Goal: Check status: Check status

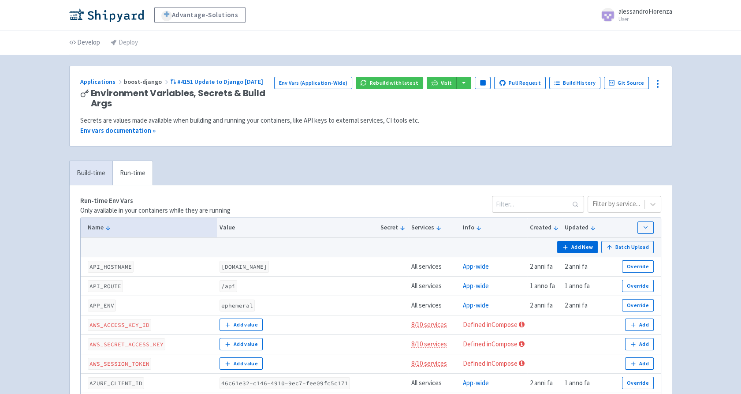
click at [91, 41] on link "Develop" at bounding box center [84, 42] width 31 height 25
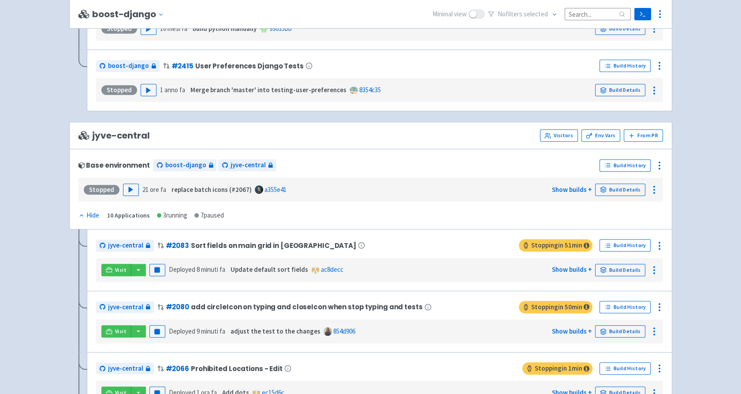
scroll to position [1470, 0]
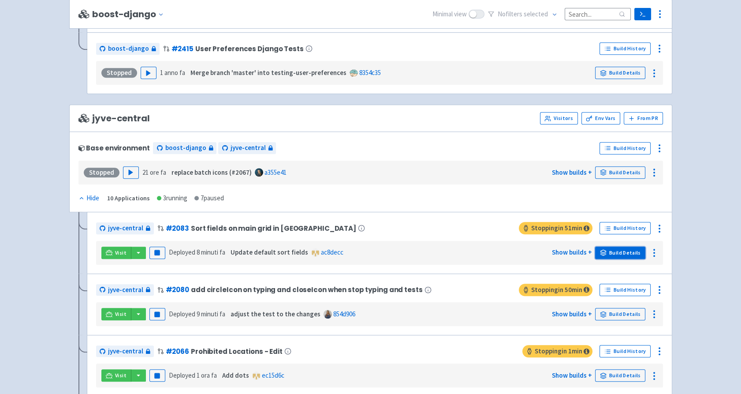
click at [635, 250] on link "Build Details" at bounding box center [620, 252] width 50 height 12
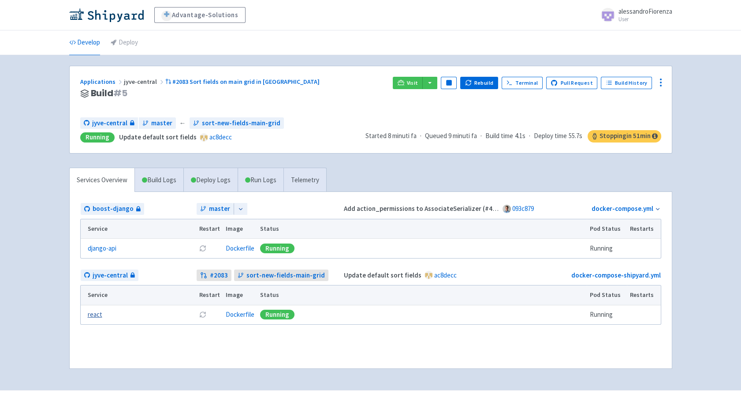
click at [92, 313] on link "react" at bounding box center [95, 314] width 15 height 10
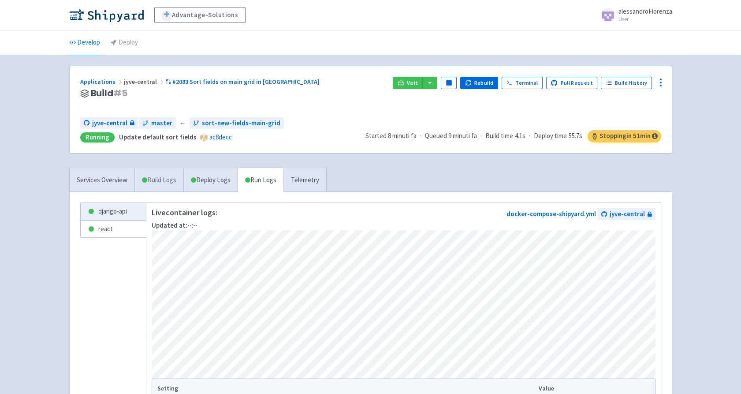
click at [171, 182] on link "Build Logs" at bounding box center [159, 180] width 48 height 24
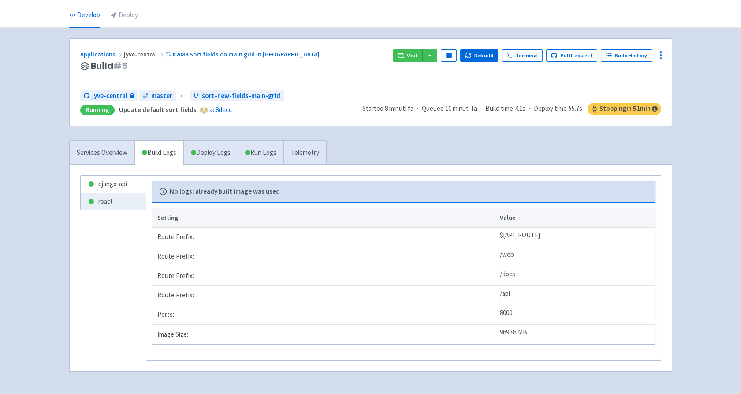
scroll to position [52, 0]
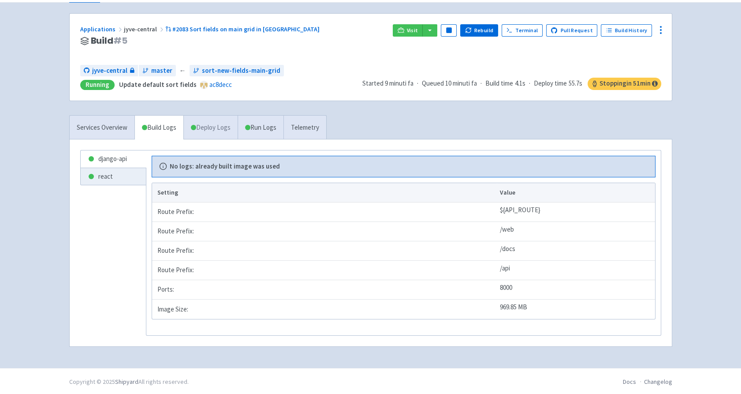
click at [207, 129] on link "Deploy Logs" at bounding box center [210, 127] width 54 height 24
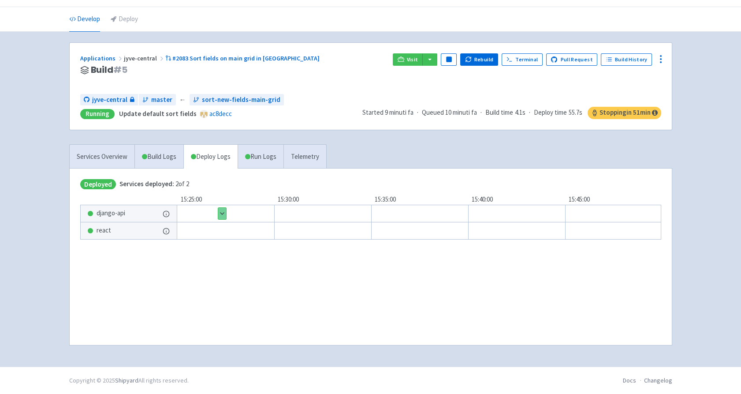
scroll to position [22, 0]
click at [219, 229] on div at bounding box center [431, 232] width 564 height 18
click at [272, 159] on link "Run Logs" at bounding box center [261, 157] width 46 height 24
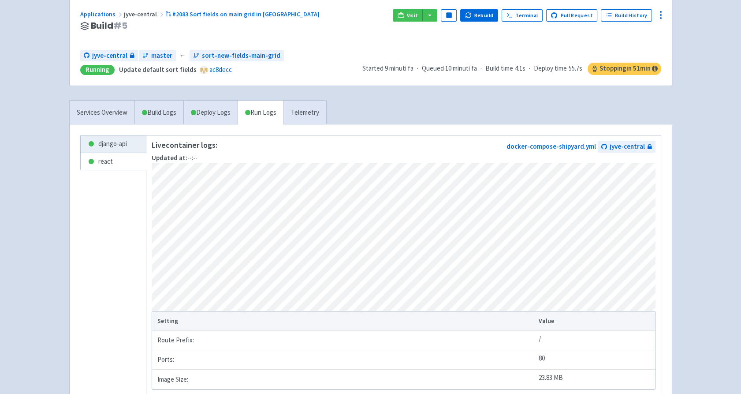
scroll to position [141, 0]
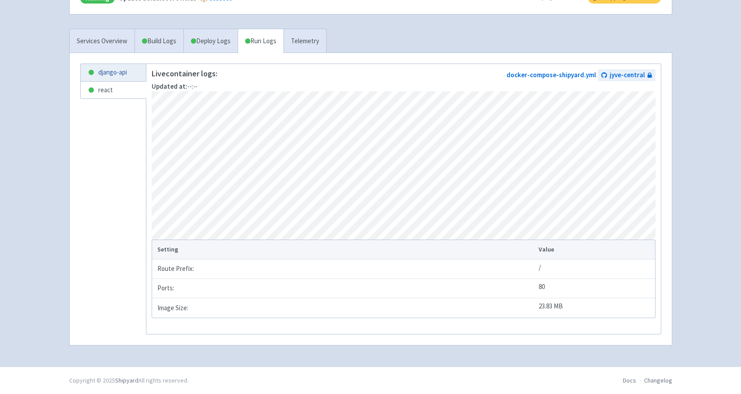
click at [106, 71] on link "django-api" at bounding box center [113, 72] width 65 height 17
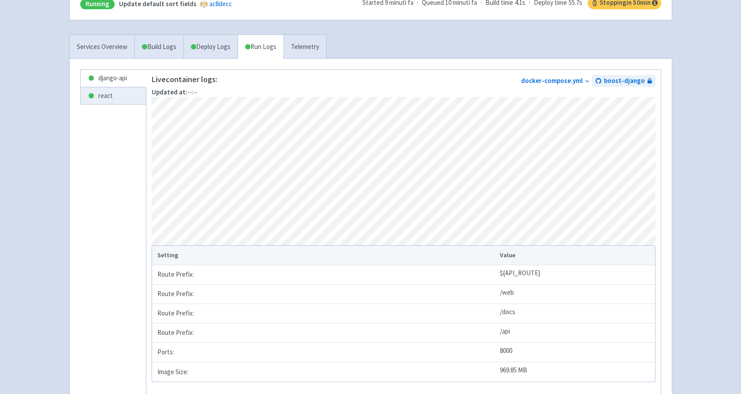
scroll to position [52, 0]
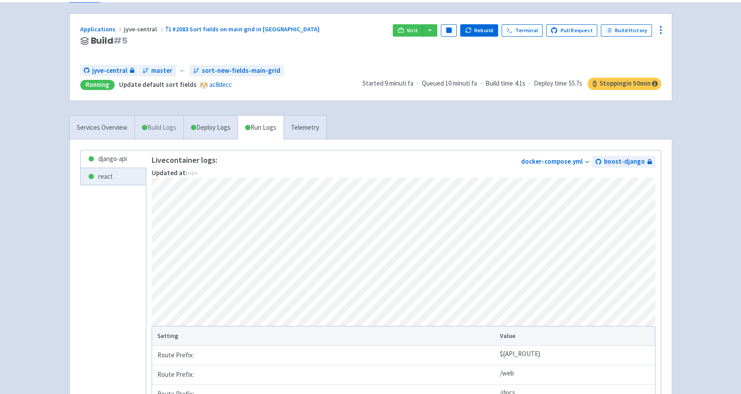
click at [157, 125] on link "Build Logs" at bounding box center [159, 127] width 48 height 24
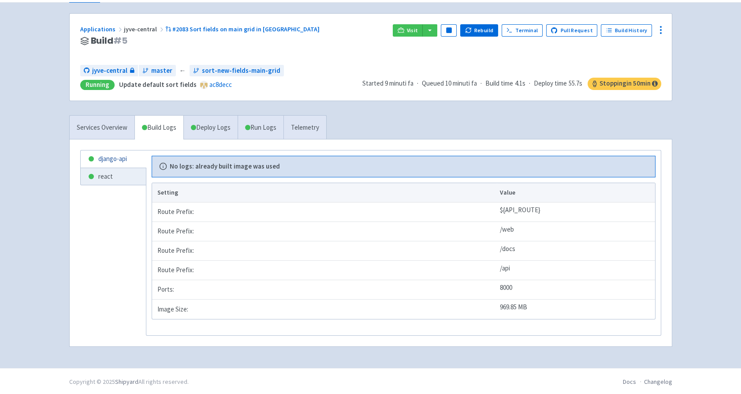
click at [113, 160] on link "django-api" at bounding box center [113, 158] width 65 height 17
click at [108, 176] on link "react" at bounding box center [113, 176] width 65 height 17
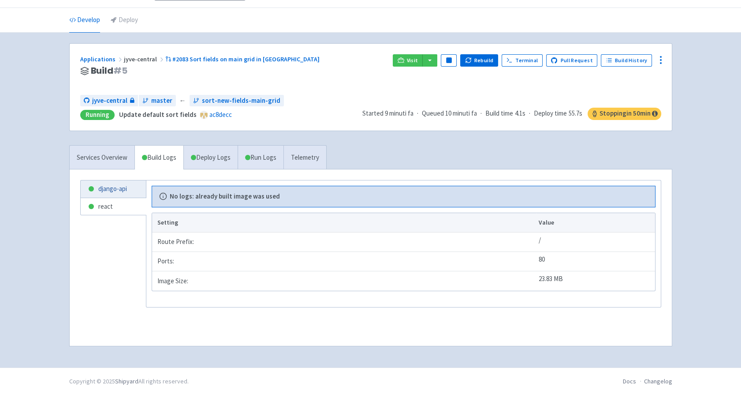
click at [115, 185] on link "django-api" at bounding box center [113, 188] width 65 height 17
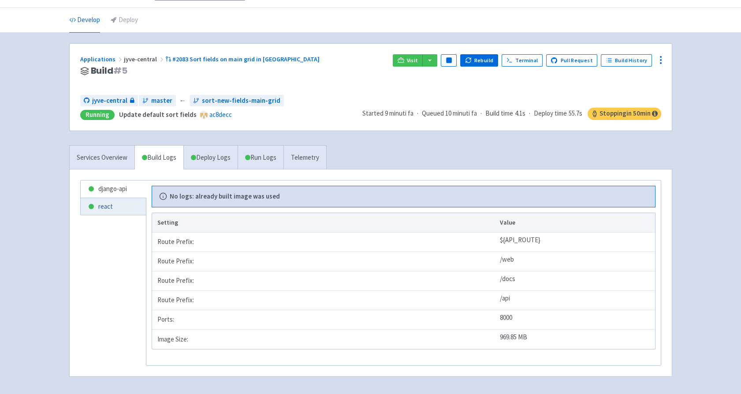
click at [106, 205] on link "react" at bounding box center [113, 206] width 65 height 17
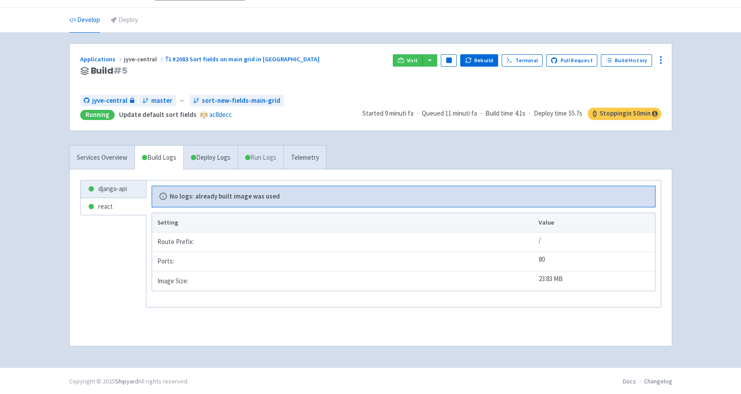
click at [264, 159] on link "Run Logs" at bounding box center [261, 157] width 46 height 24
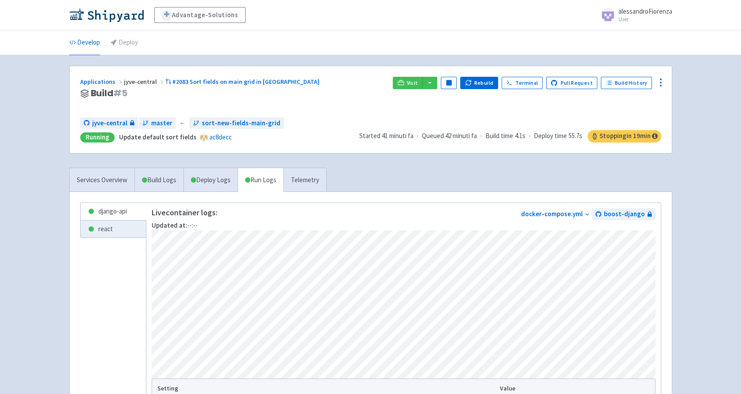
click at [68, 42] on li "Develop" at bounding box center [84, 42] width 41 height 24
click at [85, 39] on link "Develop" at bounding box center [84, 42] width 31 height 25
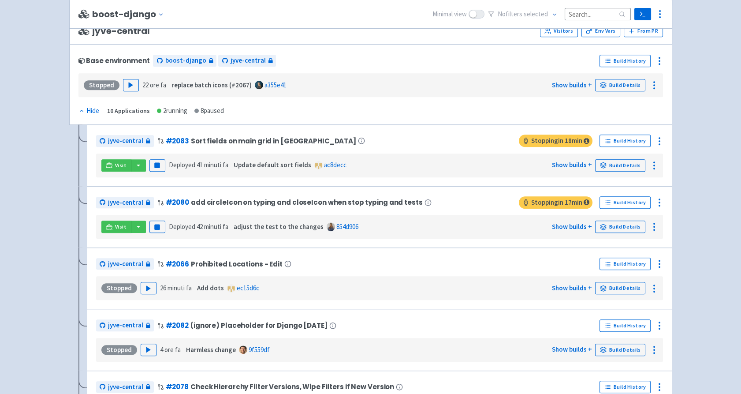
scroll to position [1642, 0]
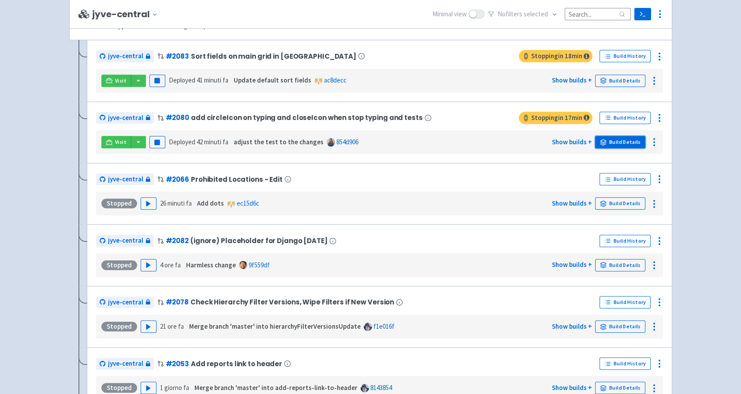
click at [635, 138] on link "Build Details" at bounding box center [620, 142] width 50 height 12
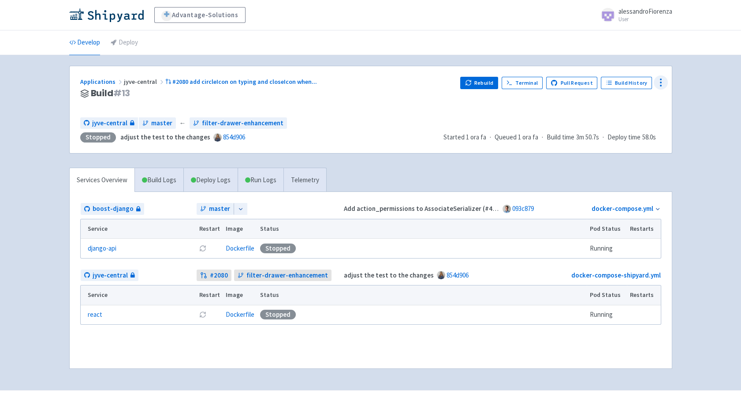
click at [660, 86] on circle at bounding box center [660, 85] width 1 height 1
click at [160, 184] on link "Build Logs" at bounding box center [159, 180] width 48 height 24
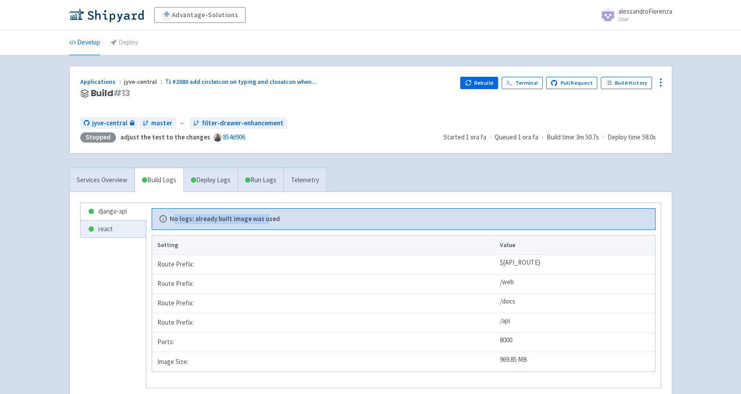
drag, startPoint x: 171, startPoint y: 220, endPoint x: 267, endPoint y: 219, distance: 95.7
click at [267, 219] on b "No logs: already built image was used" at bounding box center [225, 219] width 110 height 10
click at [435, 232] on div "No logs: already built image was used Setting Value Route Prefix: ${API_ROUTE} …" at bounding box center [404, 290] width 504 height 164
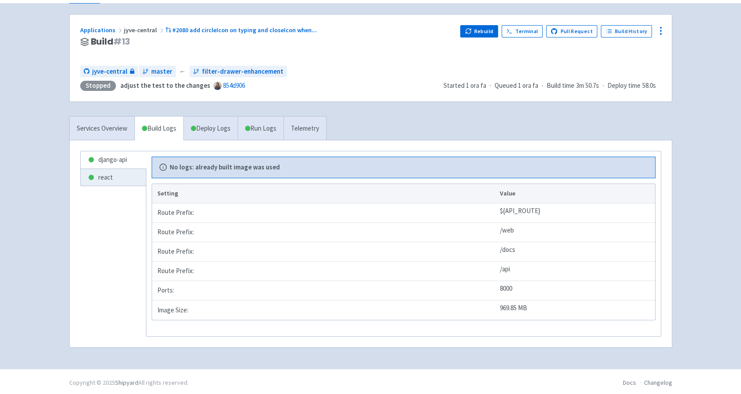
scroll to position [52, 0]
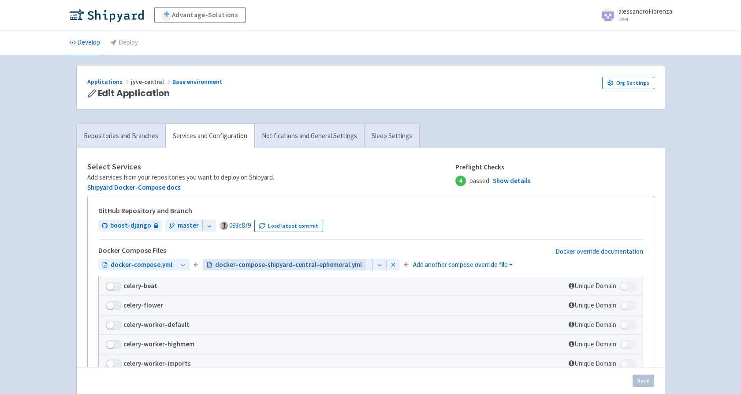
click at [298, 266] on span "docker-compose-shipyard-central-ephemeral.yml" at bounding box center [288, 265] width 147 height 10
